Goal: Information Seeking & Learning: Check status

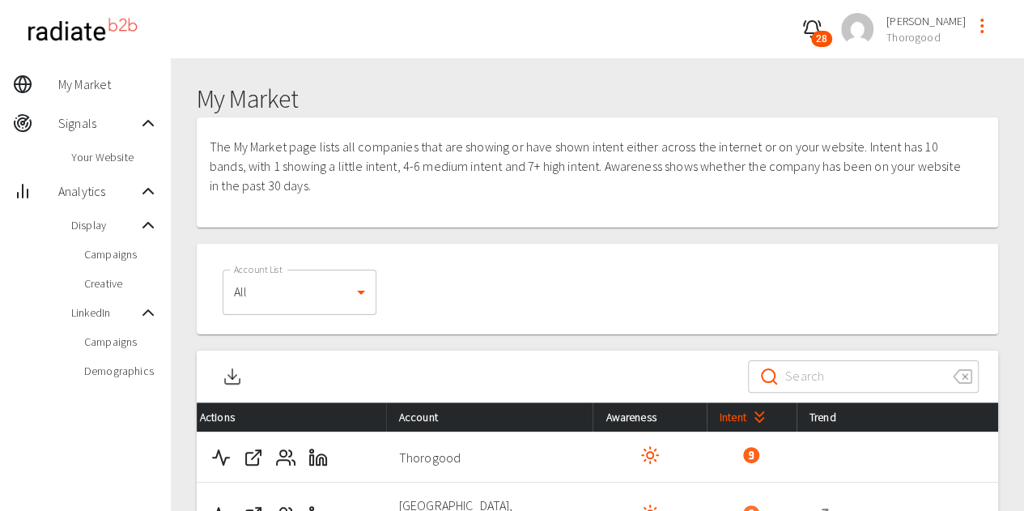
click at [109, 252] on span "Campaigns" at bounding box center [121, 254] width 74 height 16
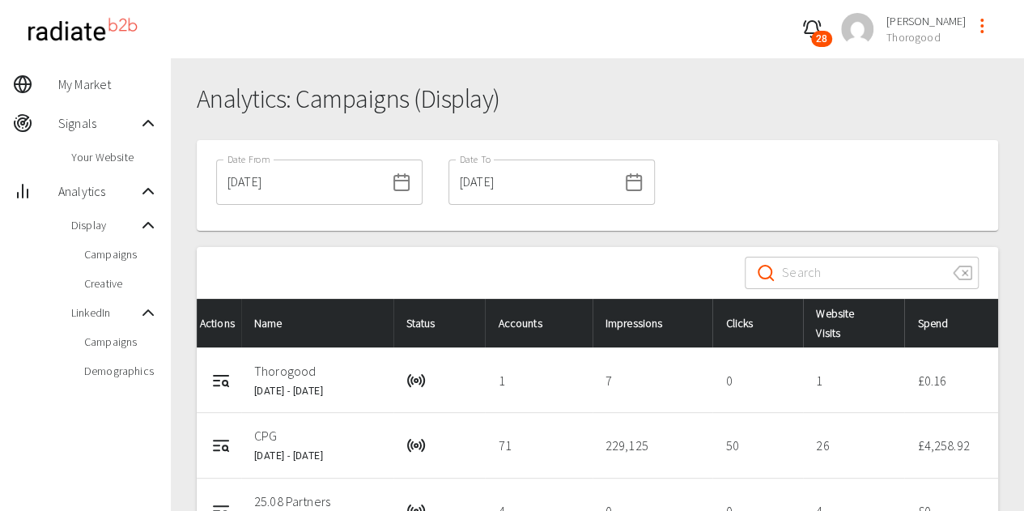
click at [347, 195] on input "[DATE]" at bounding box center [300, 181] width 169 height 45
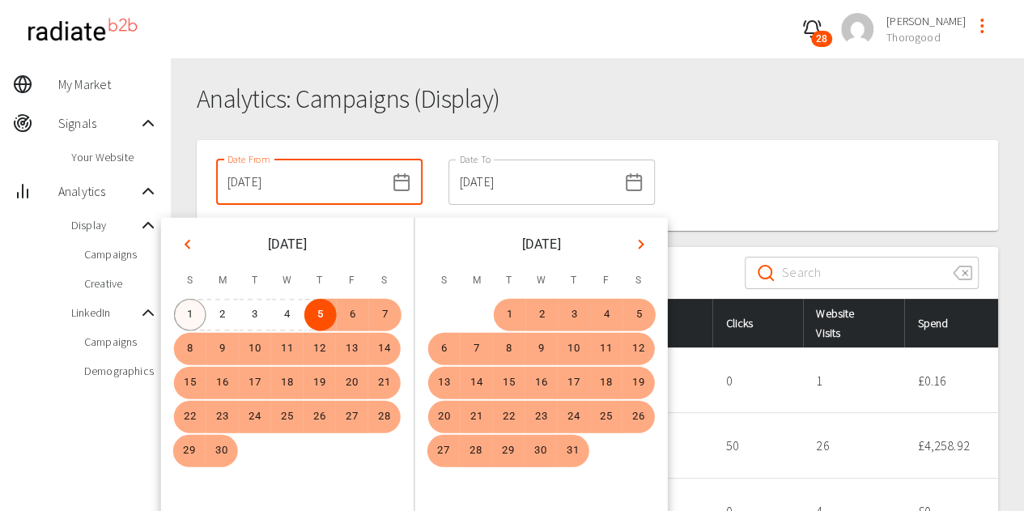
click at [180, 313] on button "1" at bounding box center [190, 315] width 32 height 32
type input "[DATE]"
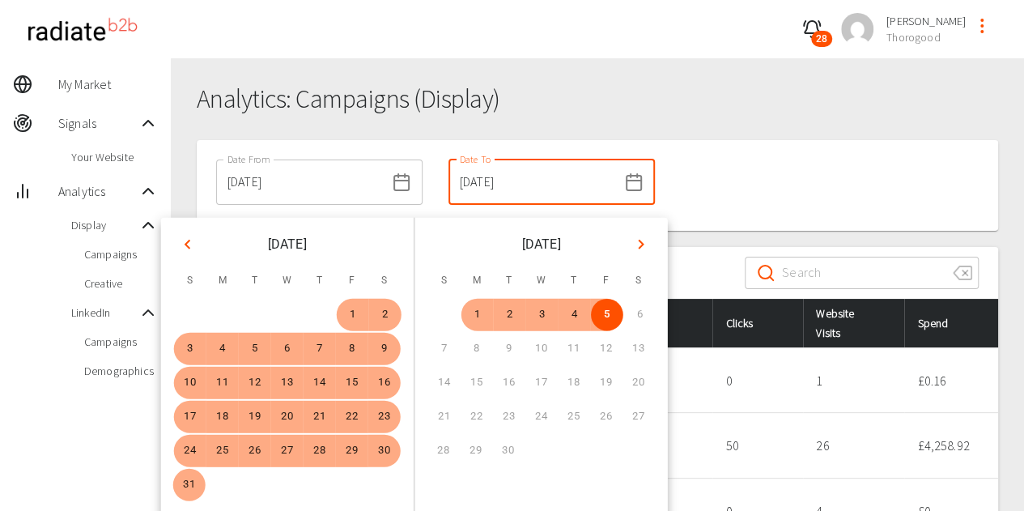
click at [897, 214] on div "Date From [DATE] Date From Date To [DATE] Date To" at bounding box center [597, 185] width 801 height 91
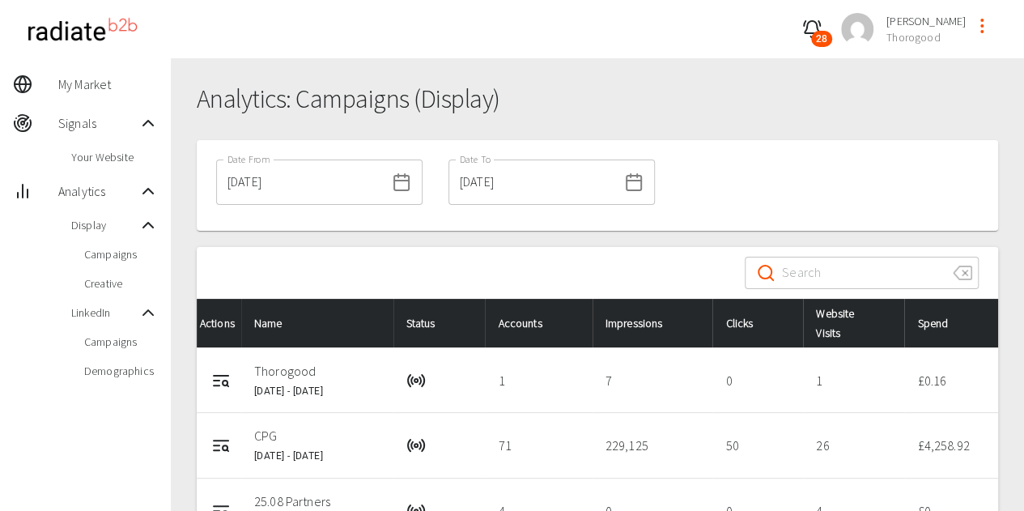
click at [829, 130] on div at bounding box center [597, 132] width 801 height 16
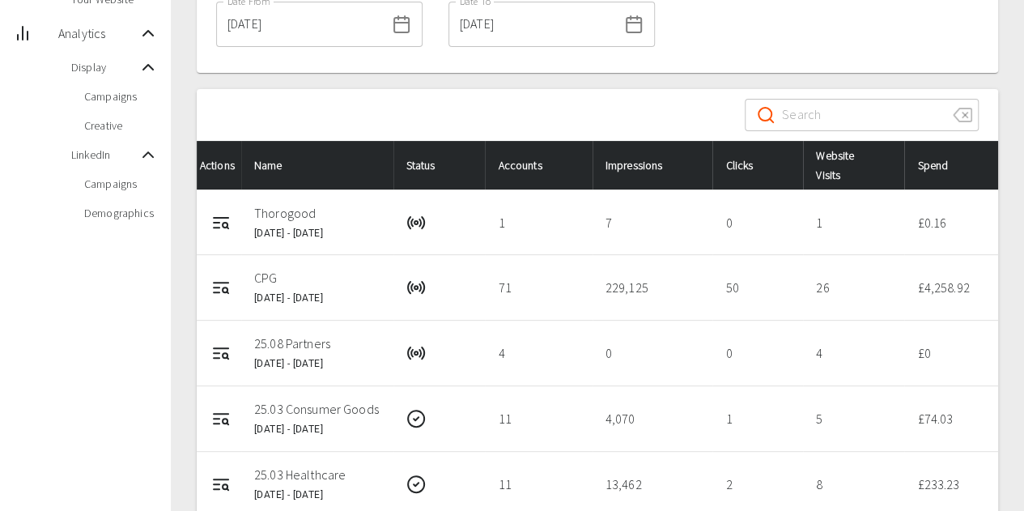
scroll to position [162, 0]
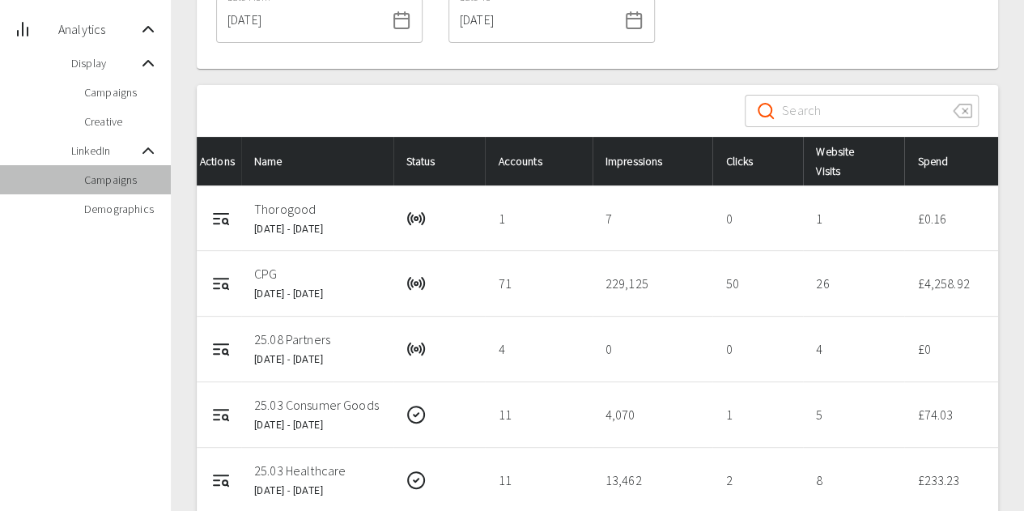
click at [123, 180] on span "Campaigns" at bounding box center [121, 180] width 74 height 16
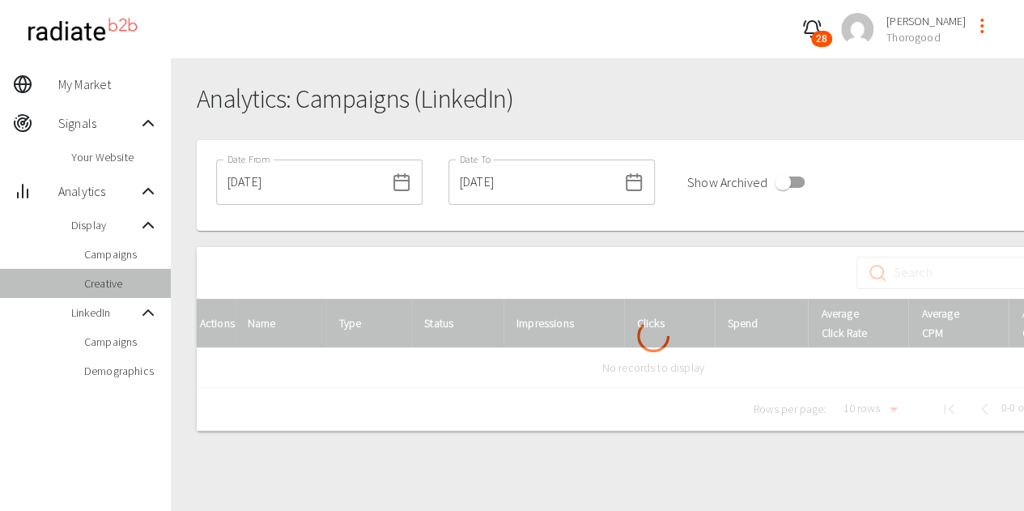
click at [105, 278] on span "Creative" at bounding box center [121, 283] width 74 height 16
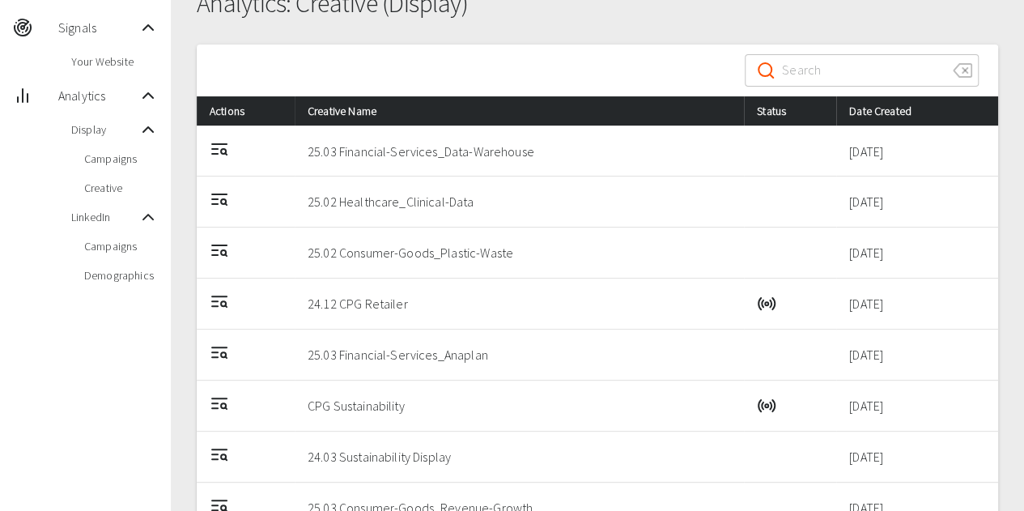
scroll to position [96, 0]
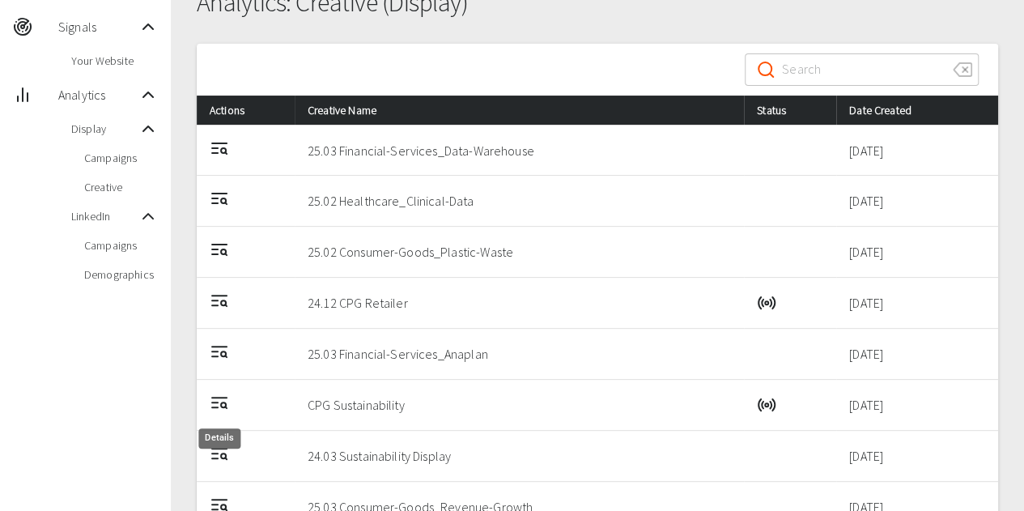
click at [212, 400] on icon "Details" at bounding box center [219, 401] width 19 height 19
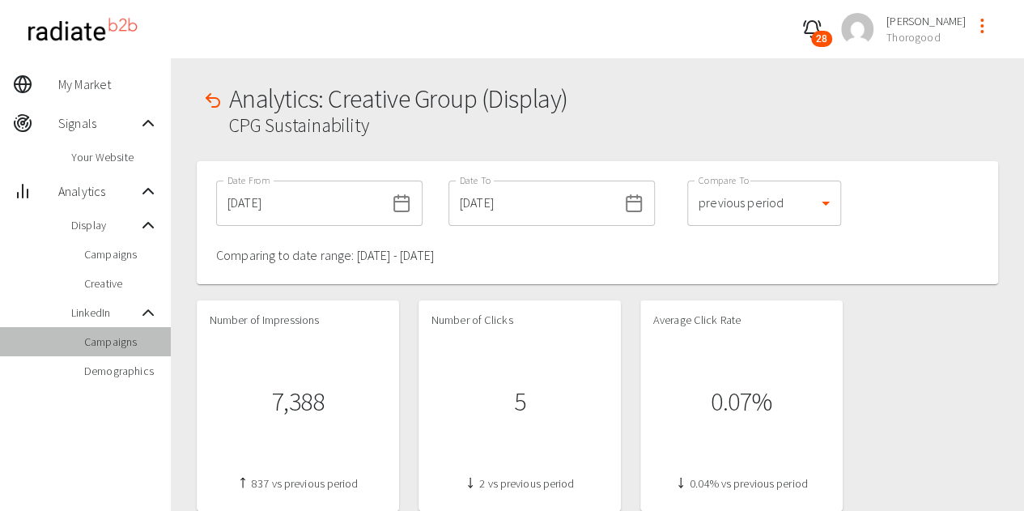
click at [123, 342] on span "Campaigns" at bounding box center [121, 341] width 74 height 16
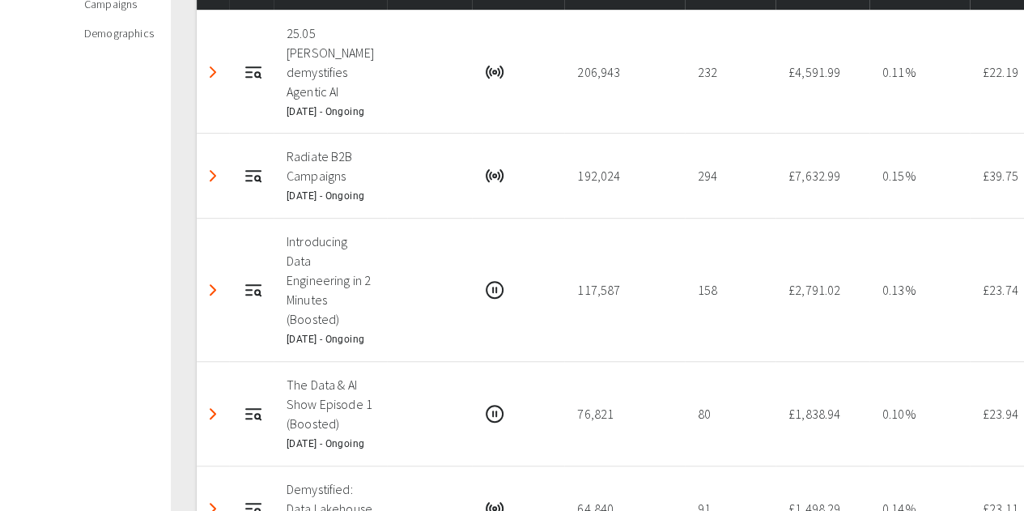
scroll to position [341, 0]
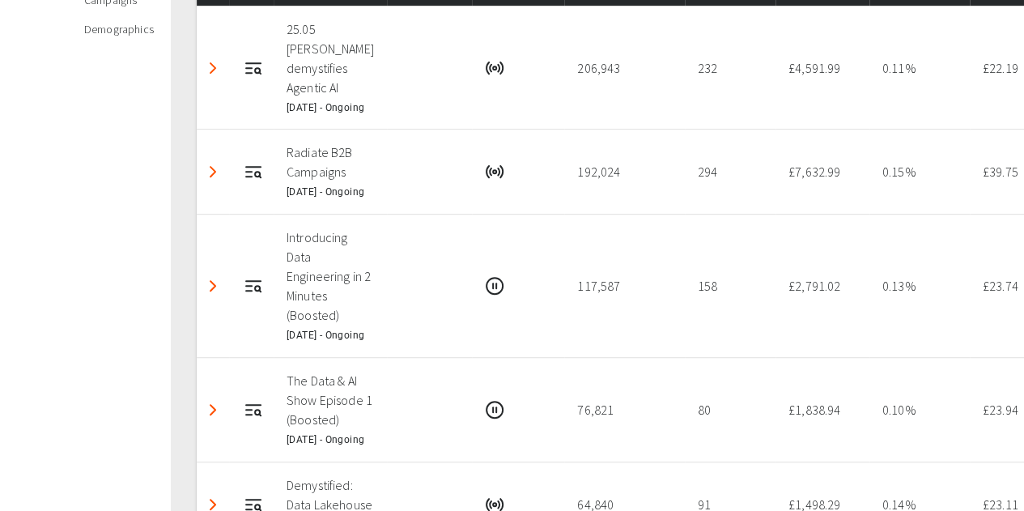
click at [21, 157] on nav "My Market Signals Your Website Analytics Display Campaigns Creative LinkedIn Ca…" at bounding box center [85, 313] width 171 height 1193
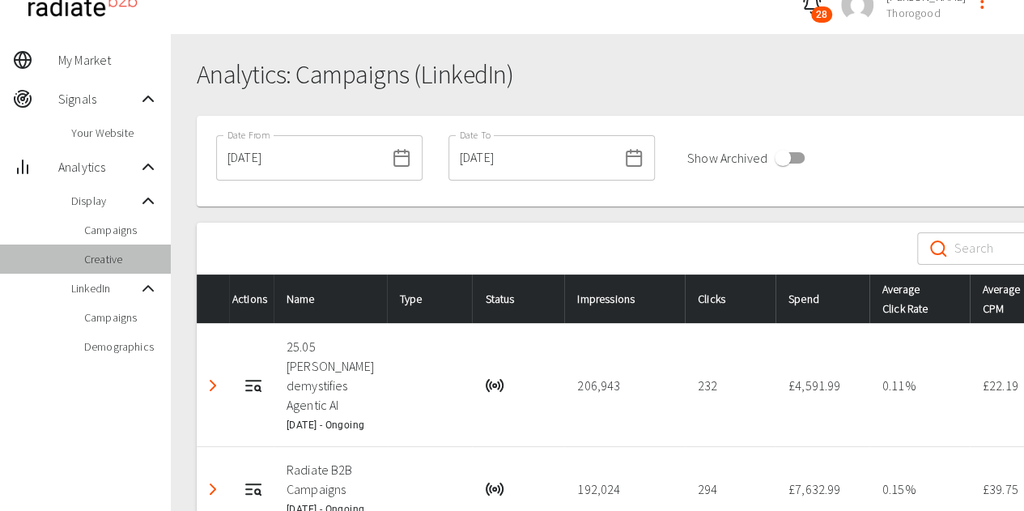
click at [111, 258] on span "Creative" at bounding box center [121, 259] width 74 height 16
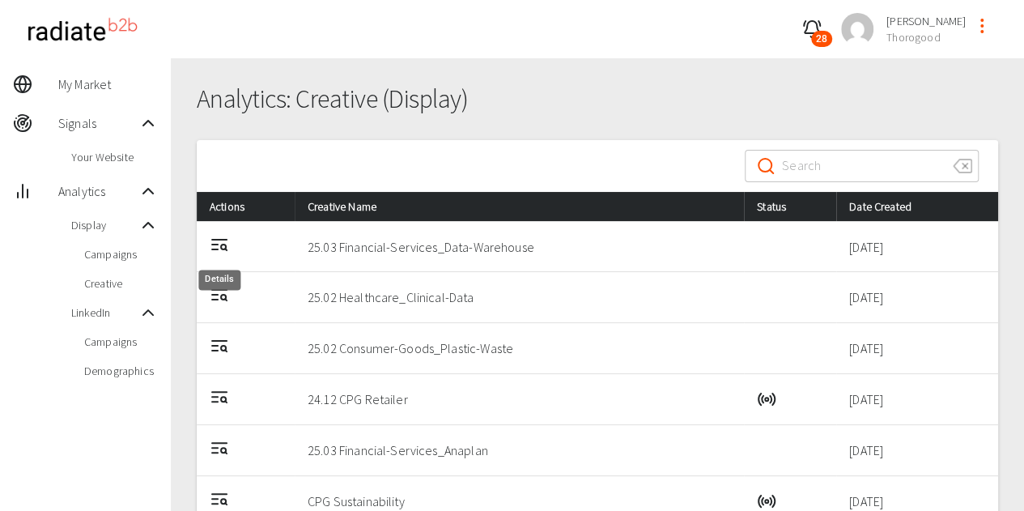
click at [214, 247] on icon "Details" at bounding box center [219, 244] width 19 height 19
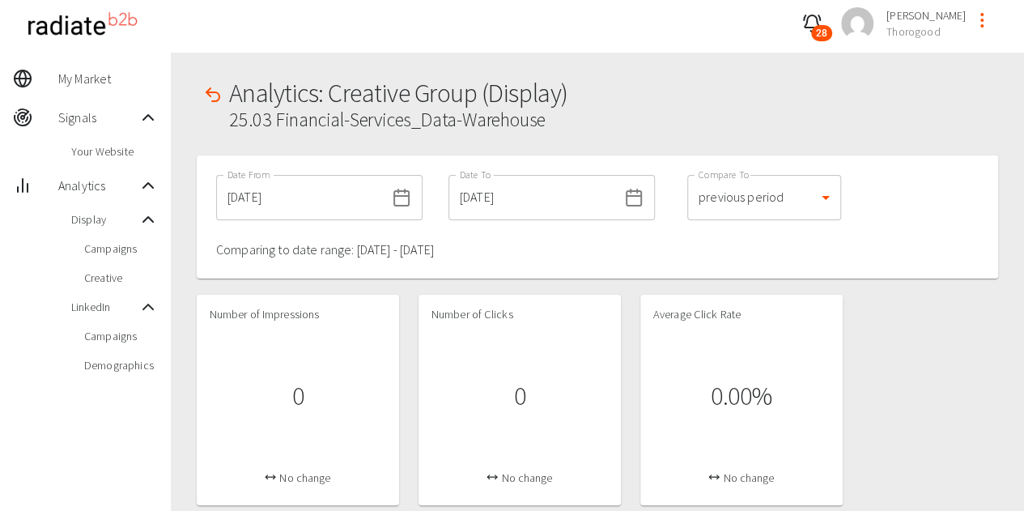
scroll to position [1, 0]
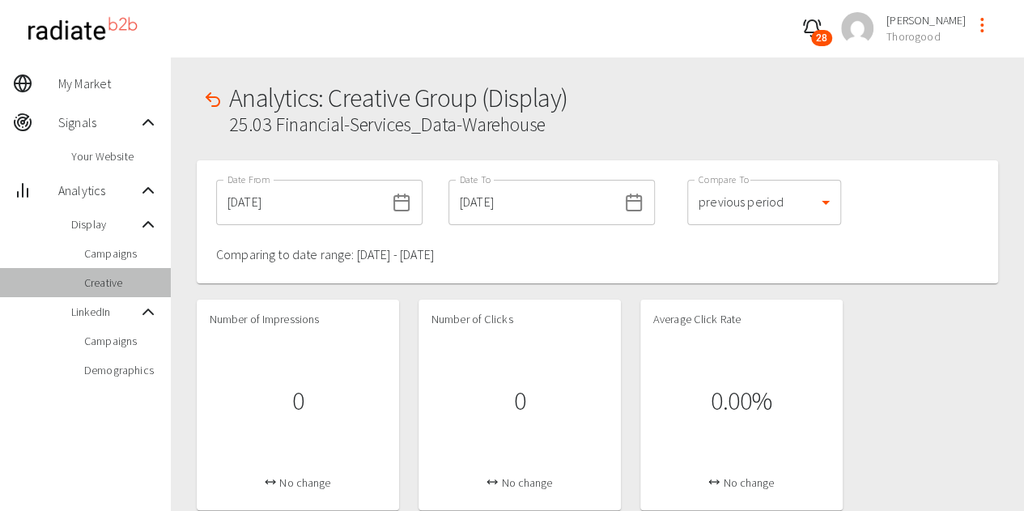
click at [108, 276] on span "Creative" at bounding box center [121, 282] width 74 height 16
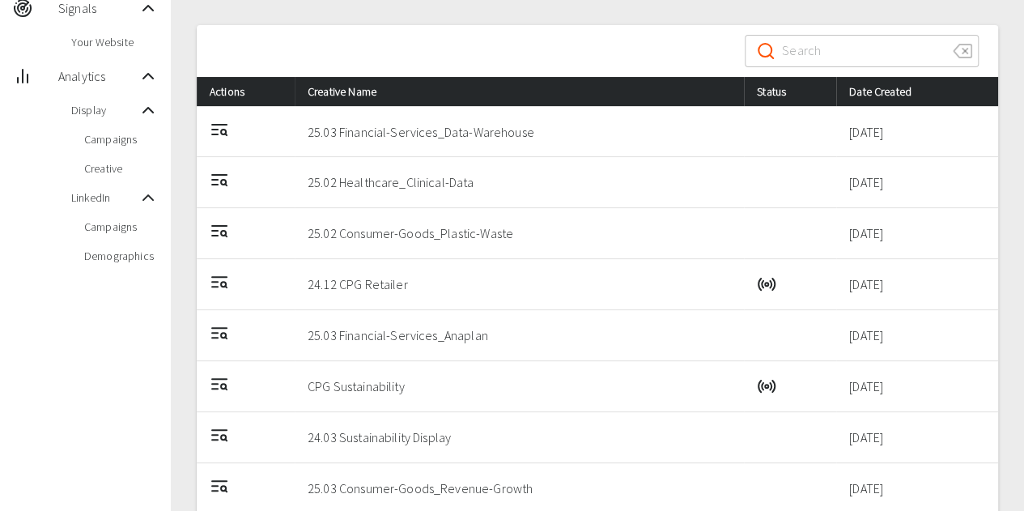
scroll to position [114, 0]
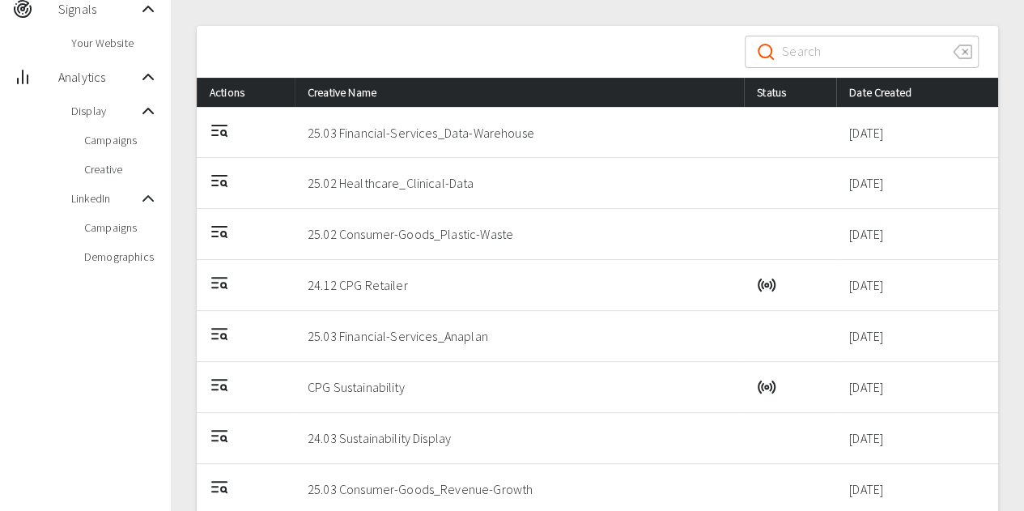
click at [217, 377] on icon "Details" at bounding box center [219, 384] width 19 height 19
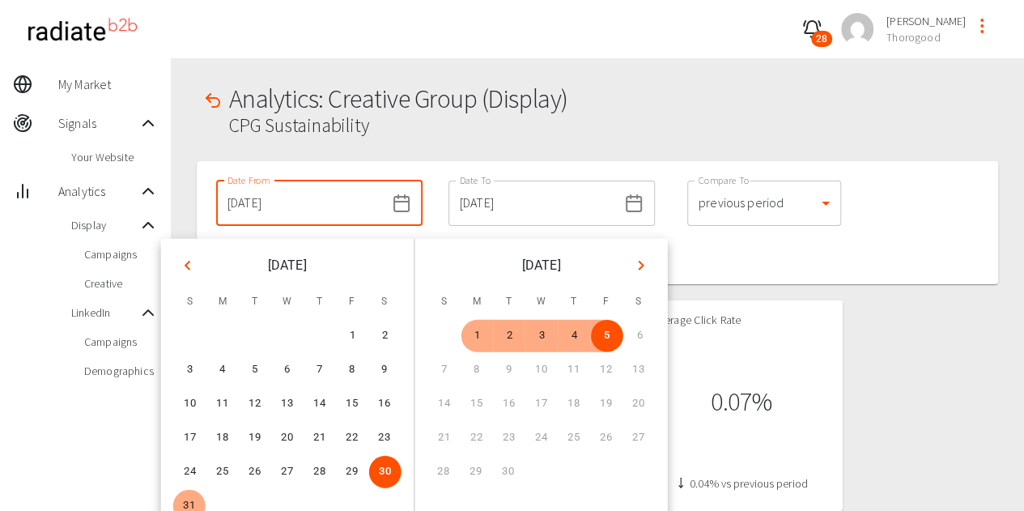
click at [319, 218] on input "[DATE]" at bounding box center [300, 202] width 169 height 45
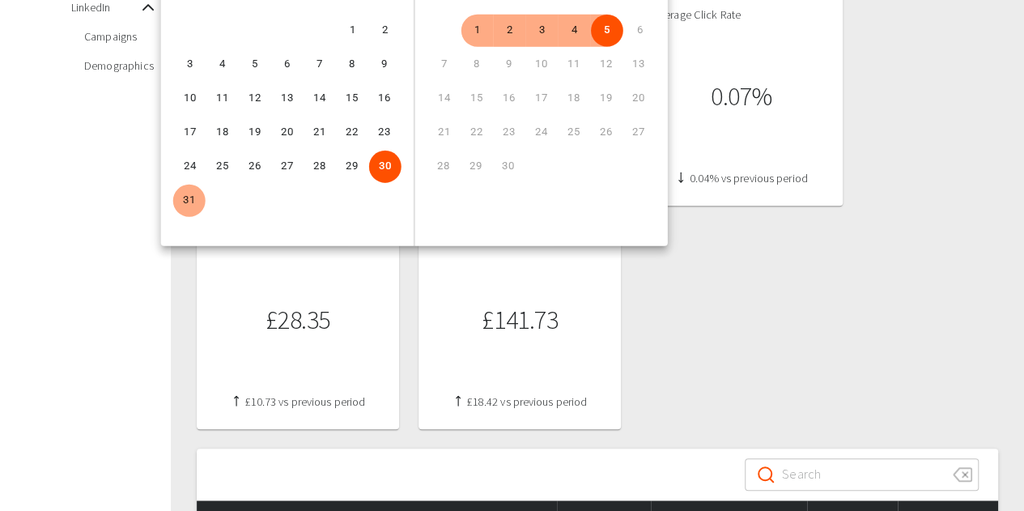
scroll to position [308, 0]
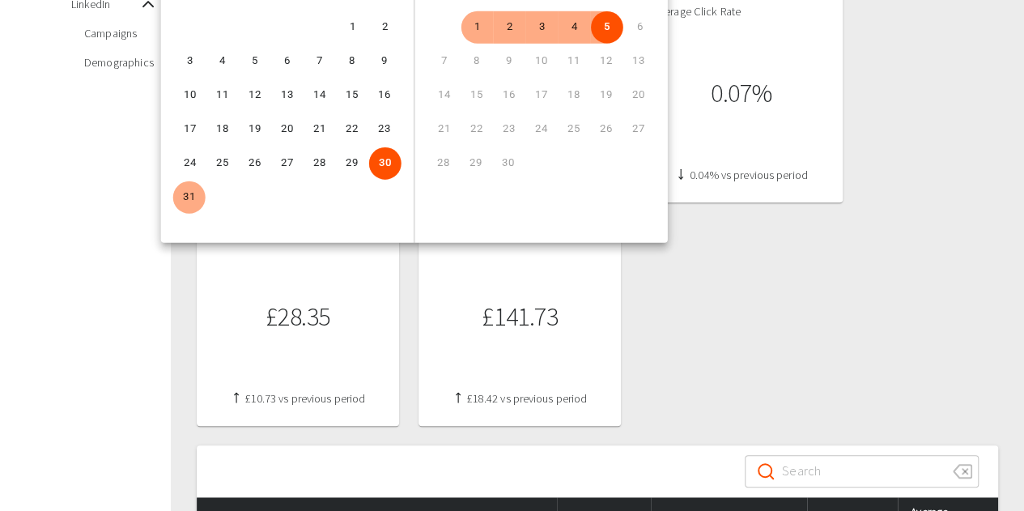
click at [771, 295] on div "Number of Impressions 7,388 837 vs previous period Number of Clicks 5 2 vs prev…" at bounding box center [597, 209] width 801 height 434
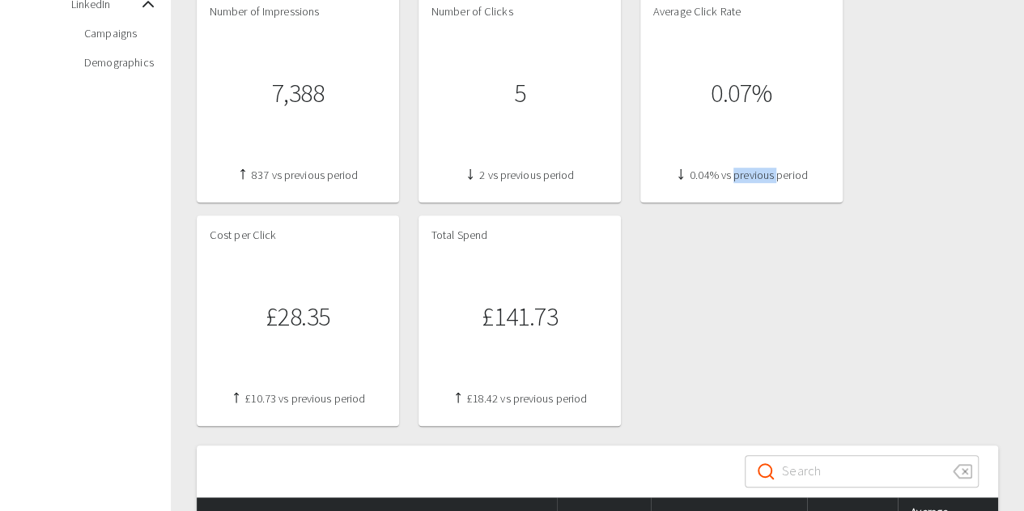
click at [771, 295] on div "Number of Impressions 7,388 837 vs previous period Number of Clicks 5 2 vs prev…" at bounding box center [597, 209] width 801 height 434
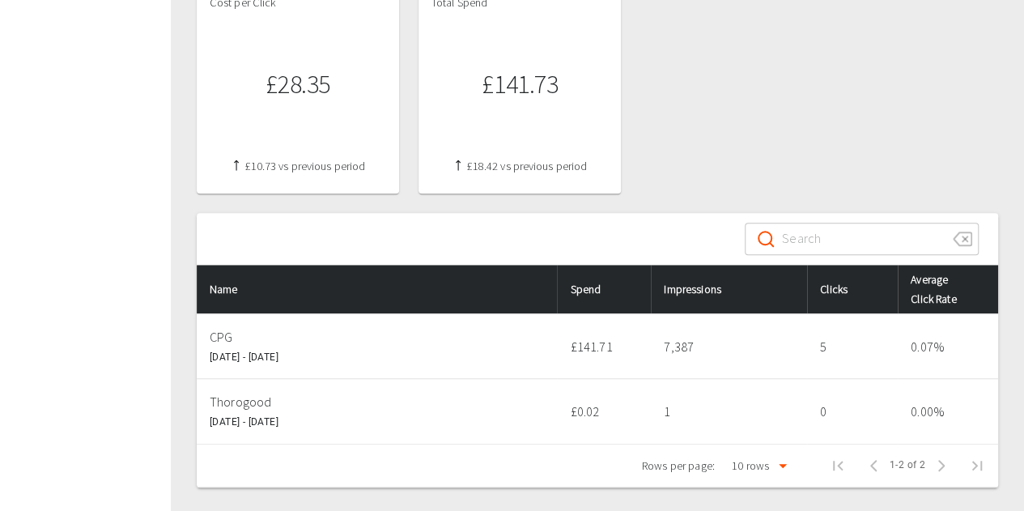
scroll to position [540, 0]
click at [243, 413] on td "Thorogood [DATE] - [DATE]" at bounding box center [377, 412] width 361 height 66
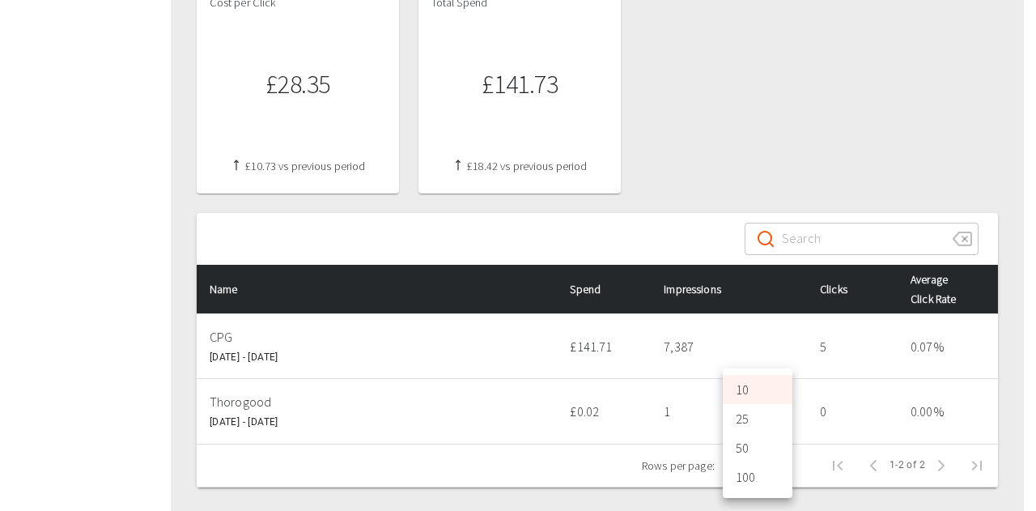
click at [757, 445] on li "50" at bounding box center [758, 447] width 70 height 29
type input "50"
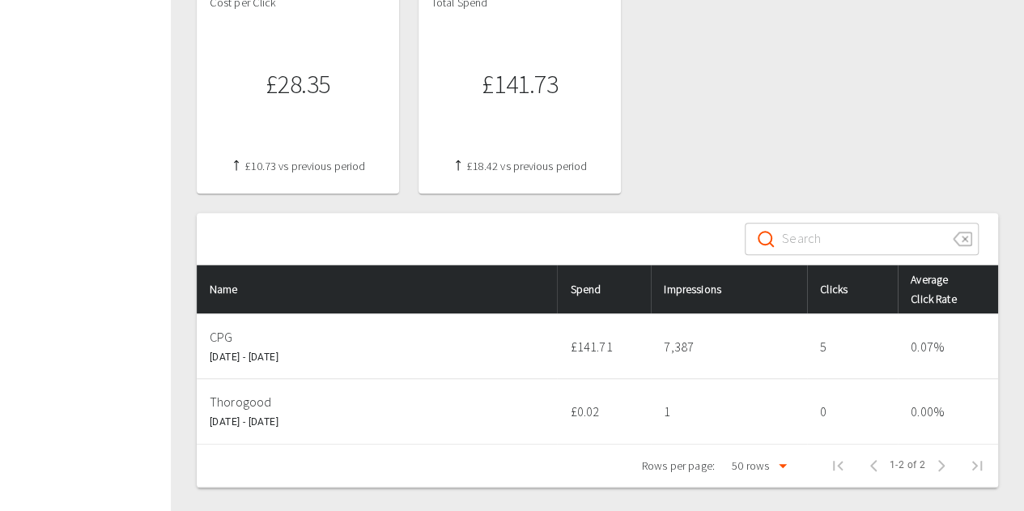
click at [215, 341] on p "CPG" at bounding box center [377, 336] width 335 height 19
